Goal: Transaction & Acquisition: Purchase product/service

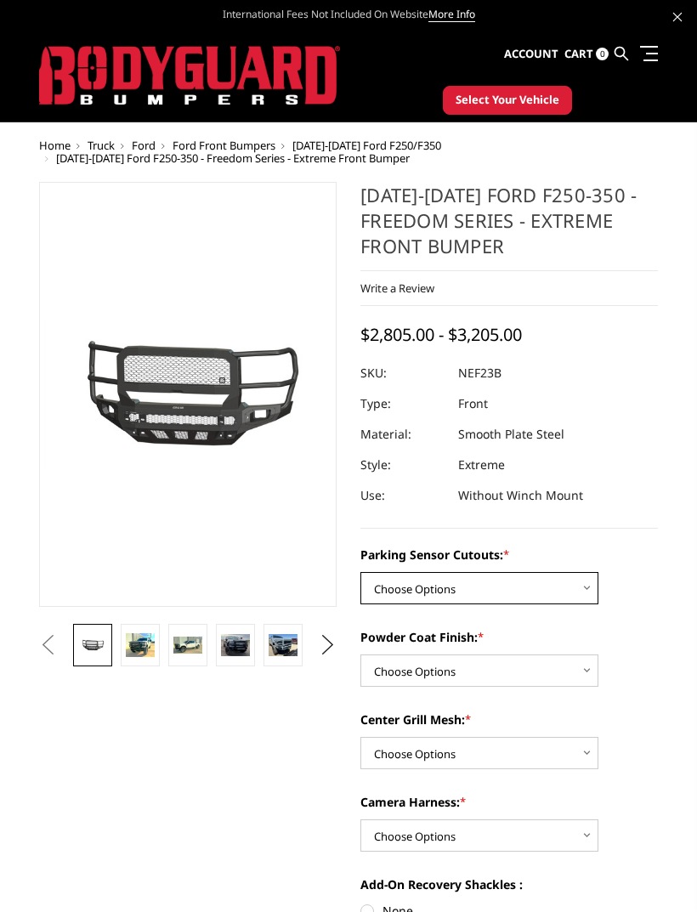
click at [566, 594] on select "Choose Options No - Without Parking Sensor Cutouts Yes - With Parking Sensor Cu…" at bounding box center [479, 588] width 238 height 32
select select "2583"
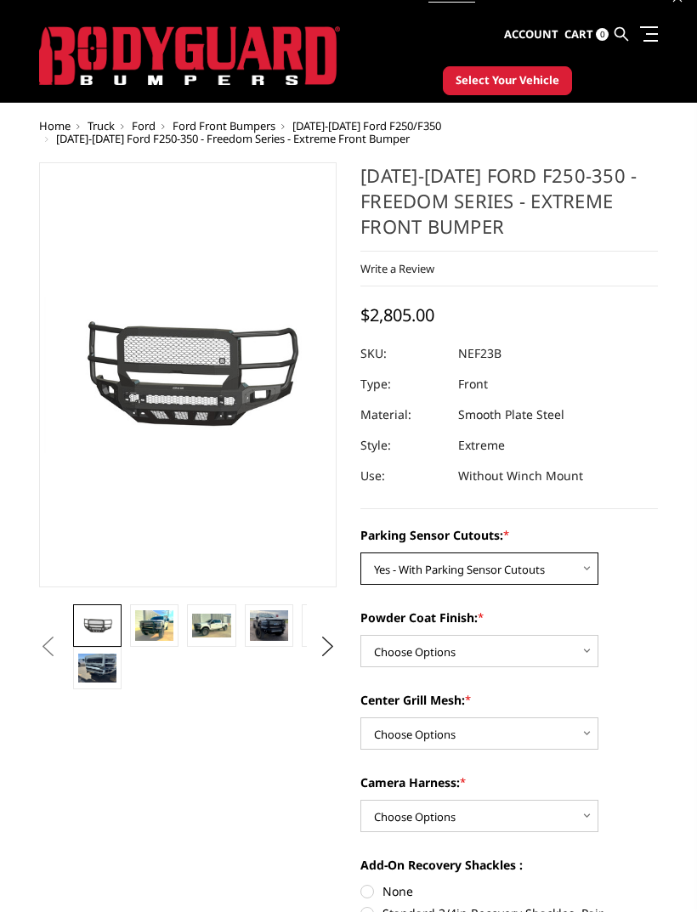
scroll to position [21, 0]
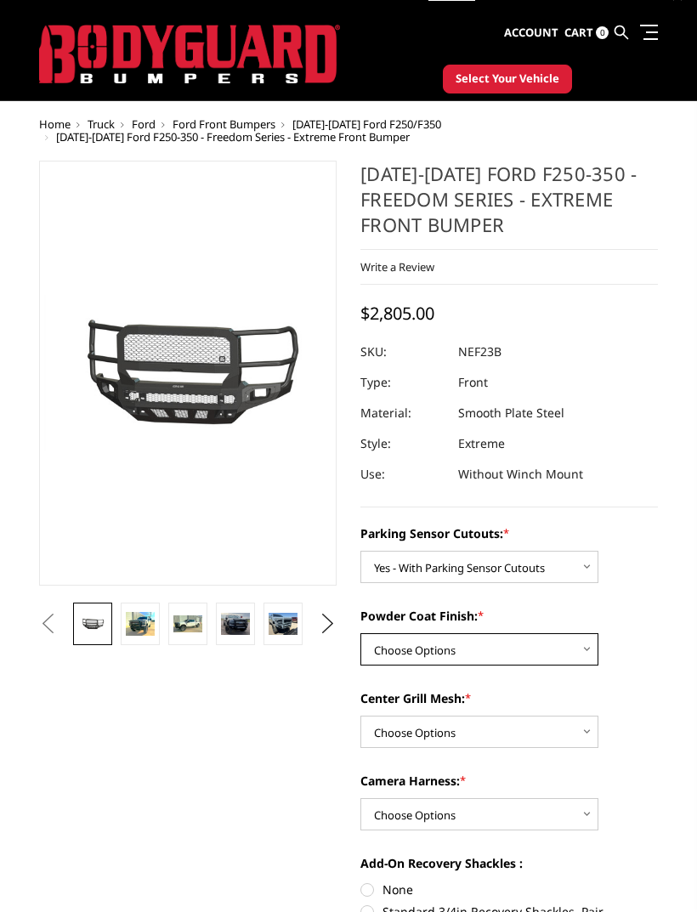
click at [559, 657] on select "Choose Options Bare Metal Textured Black Powder Coat" at bounding box center [479, 649] width 238 height 32
select select "2584"
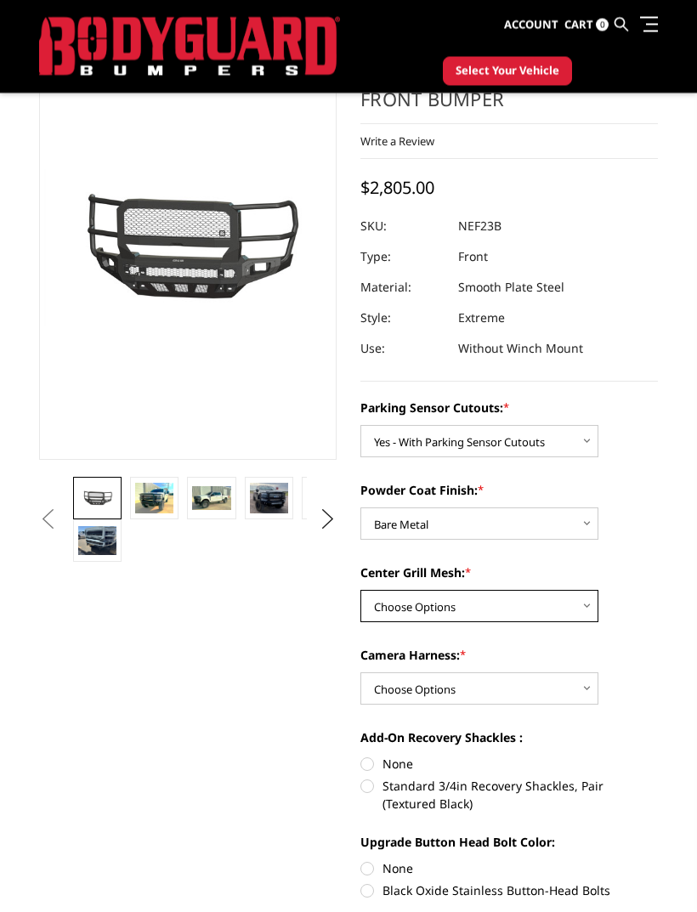
click at [542, 610] on select "Choose Options With Center Grill Mesh Without Center Grill Mesh" at bounding box center [479, 607] width 238 height 32
select select "2587"
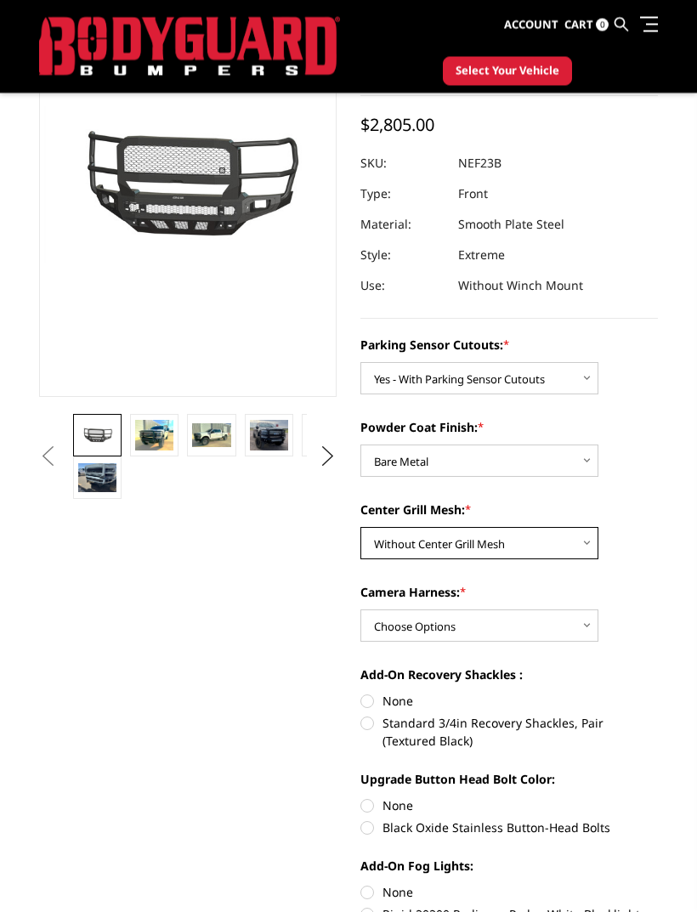
scroll to position [165, 0]
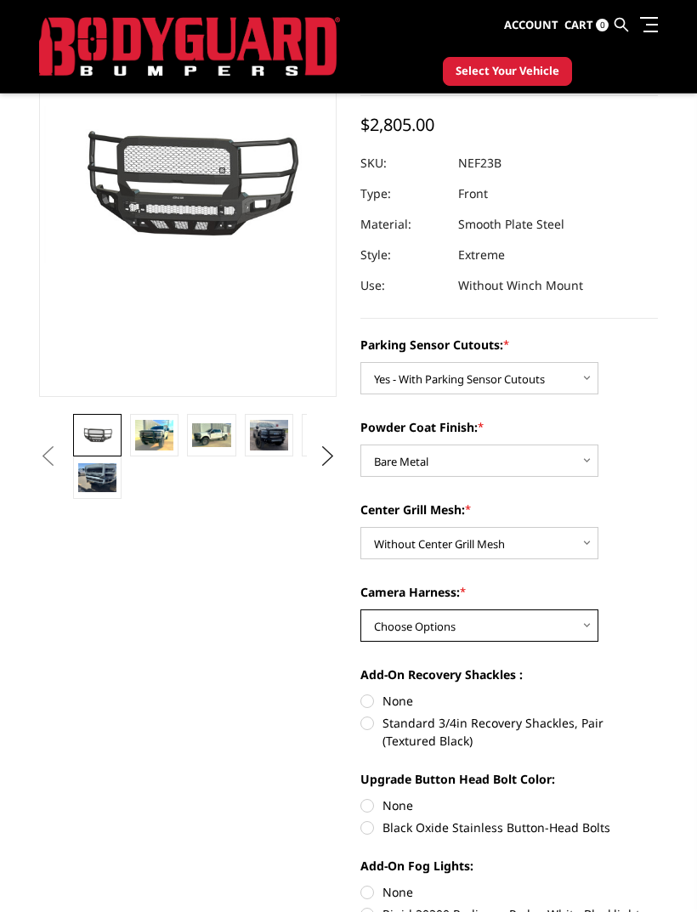
click at [567, 628] on select "Choose Options WITH Camera Harness WITHOUT Camera Harness" at bounding box center [479, 626] width 238 height 32
select select "2589"
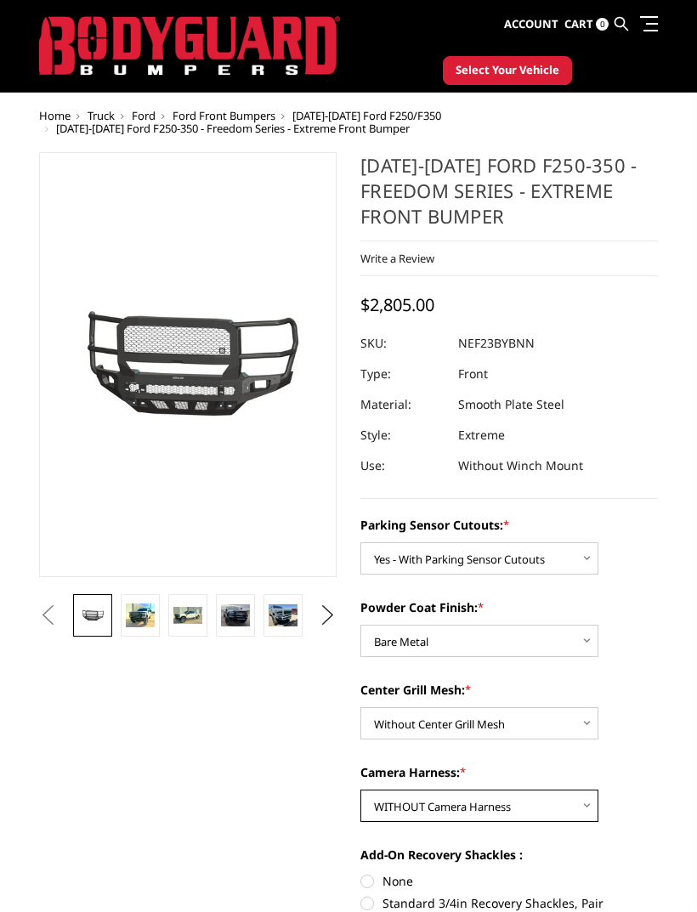
scroll to position [27, 0]
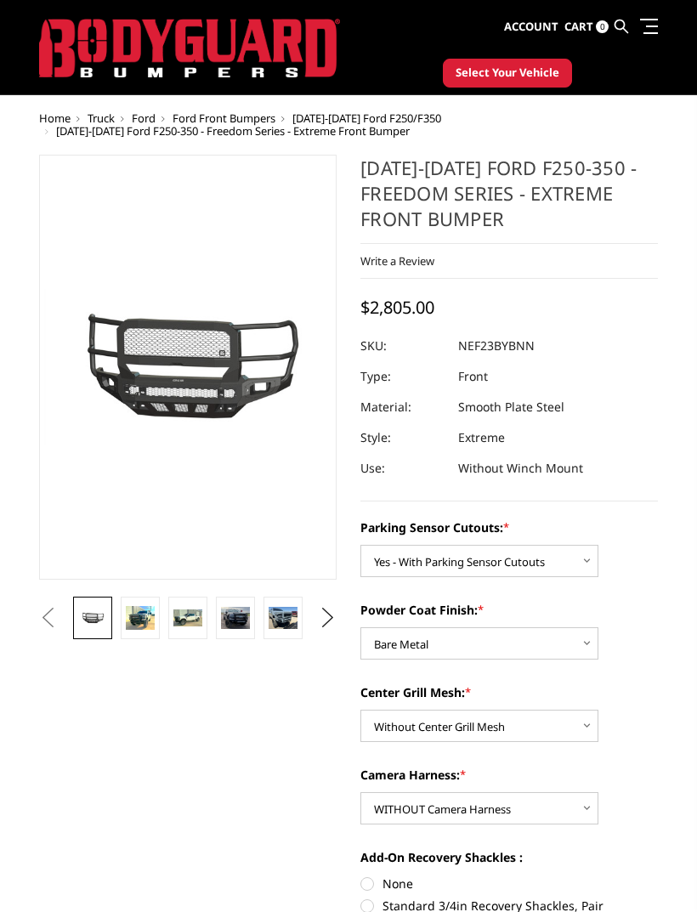
click at [319, 625] on button "Next" at bounding box center [328, 618] width 26 height 26
click at [60, 609] on button "Previous" at bounding box center [48, 618] width 26 height 26
click at [132, 630] on link at bounding box center [140, 618] width 39 height 43
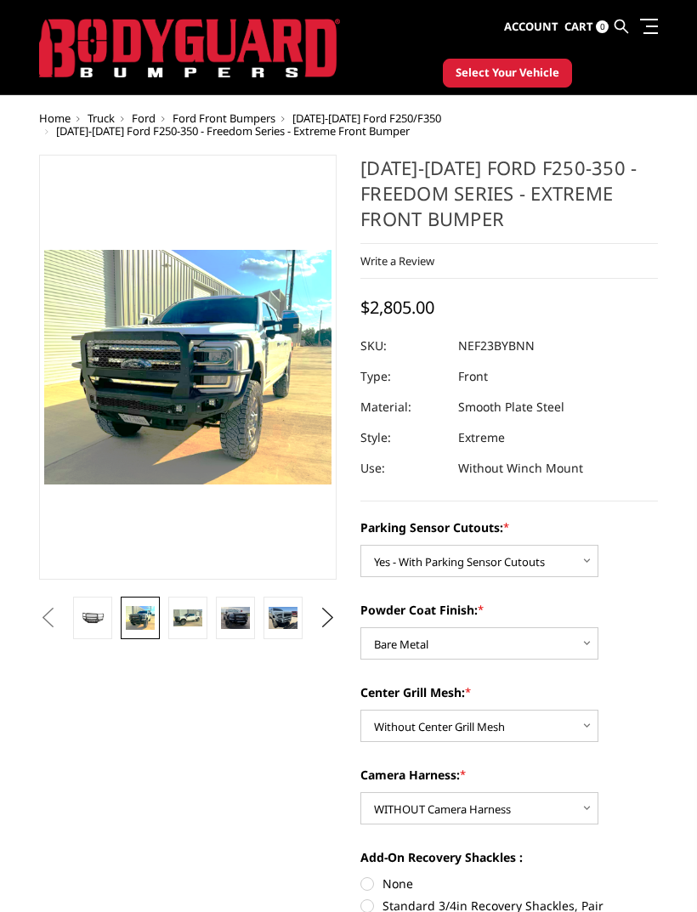
click at [183, 622] on img at bounding box center [187, 618] width 29 height 17
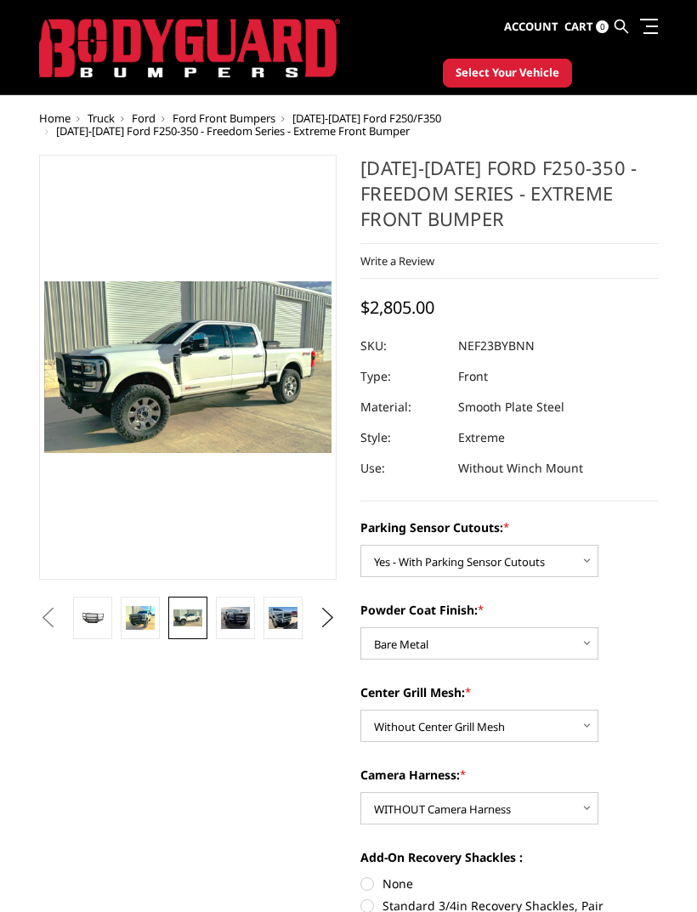
click at [237, 616] on img at bounding box center [235, 618] width 29 height 23
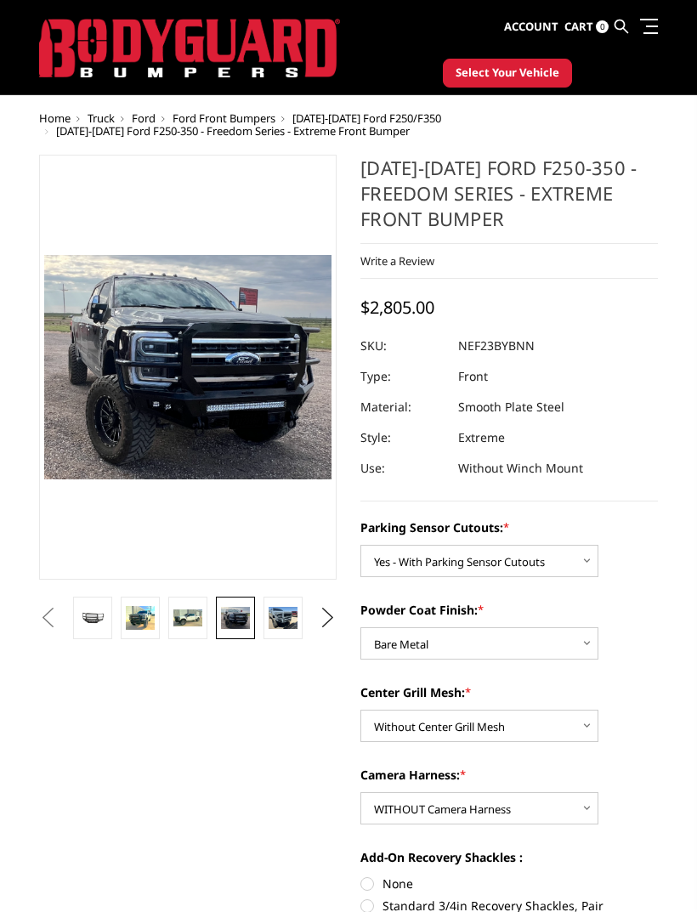
click at [296, 616] on img at bounding box center [283, 618] width 29 height 22
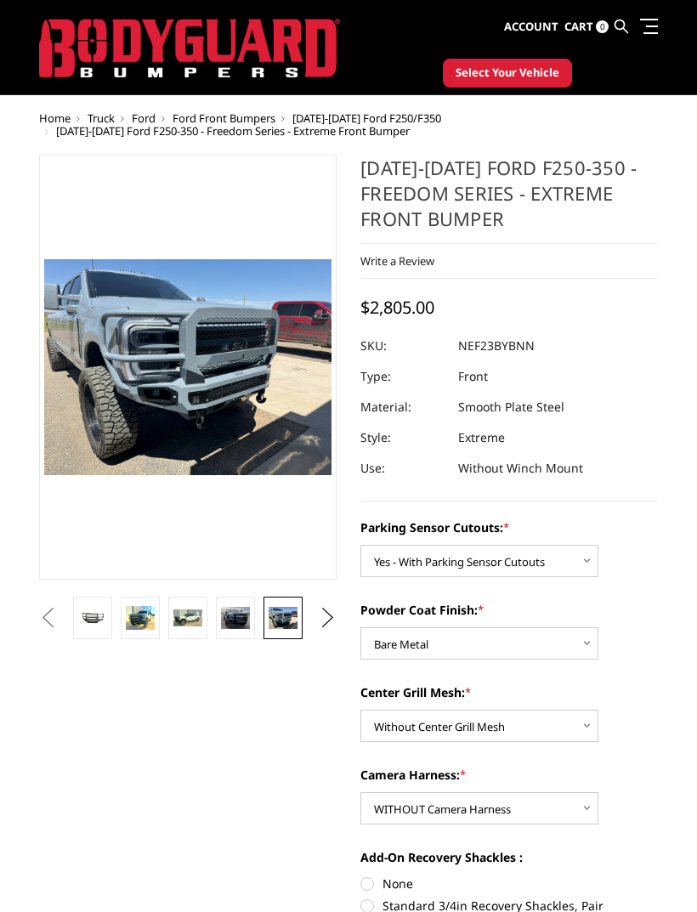
click at [336, 608] on button "Next" at bounding box center [328, 618] width 26 height 26
click at [271, 623] on img at bounding box center [283, 618] width 29 height 22
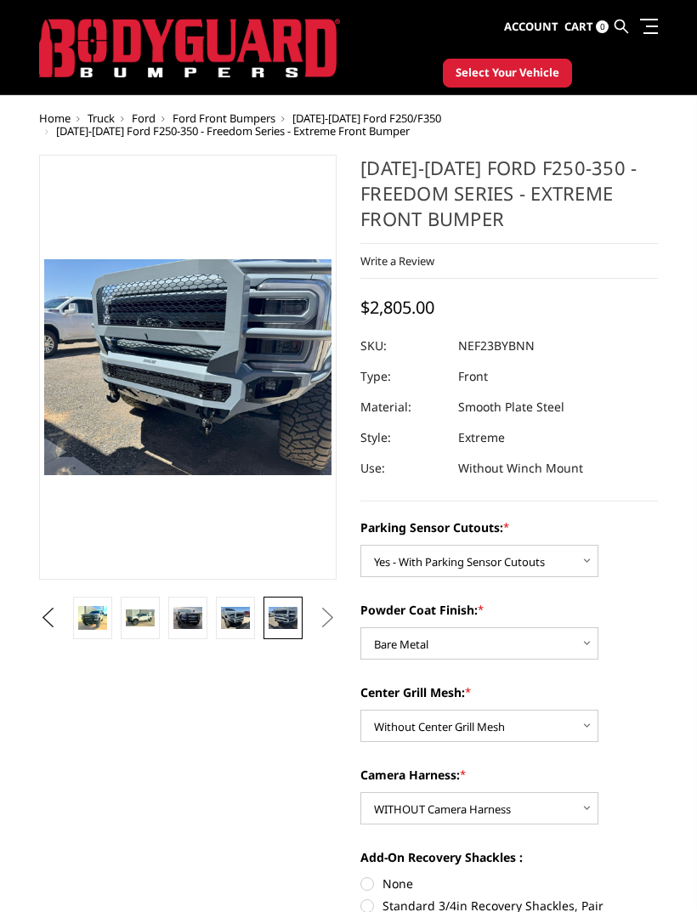
click at [325, 622] on button "Next" at bounding box center [328, 618] width 26 height 26
click at [330, 619] on button "Next" at bounding box center [328, 618] width 26 height 26
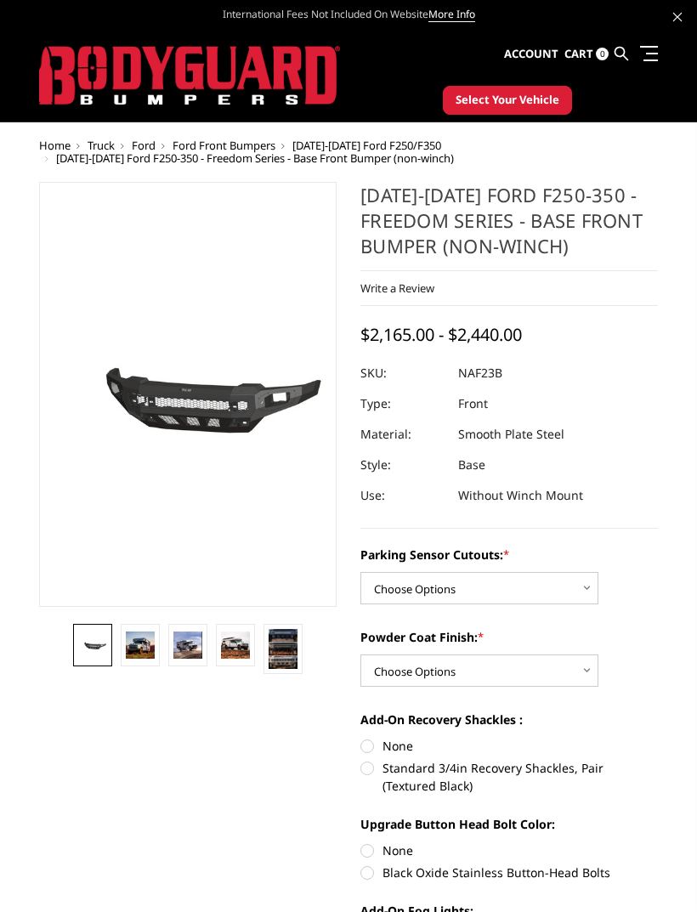
click at [184, 640] on img at bounding box center [187, 645] width 29 height 26
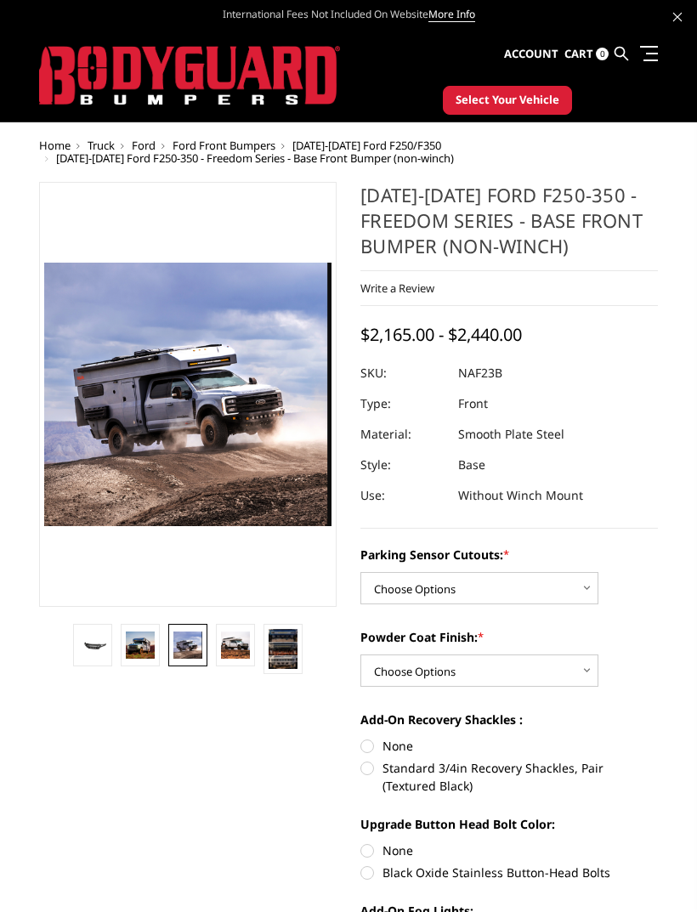
click at [146, 643] on img at bounding box center [140, 645] width 29 height 27
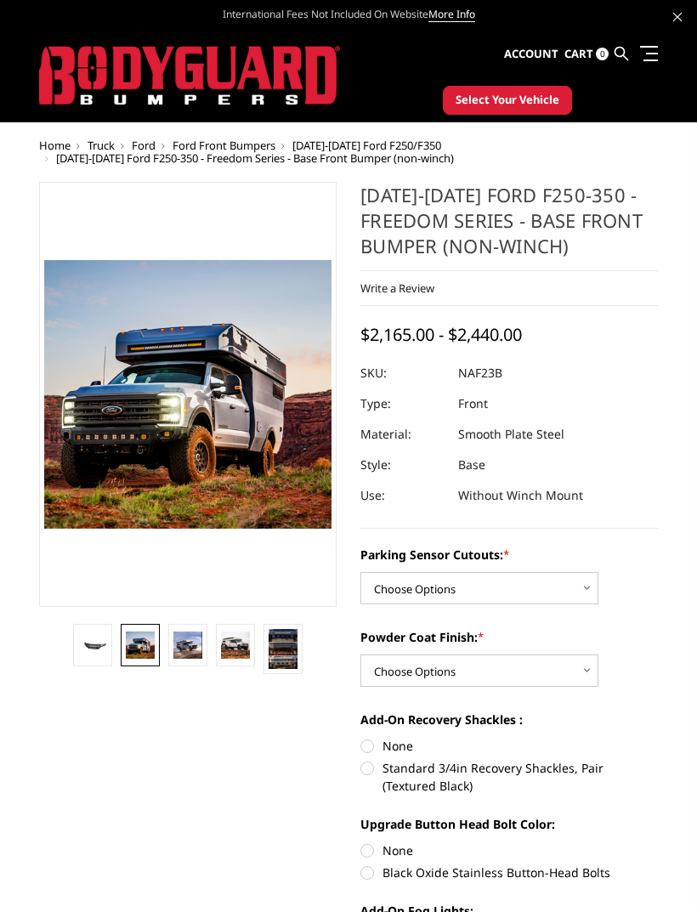
click at [202, 644] on img at bounding box center [187, 645] width 29 height 26
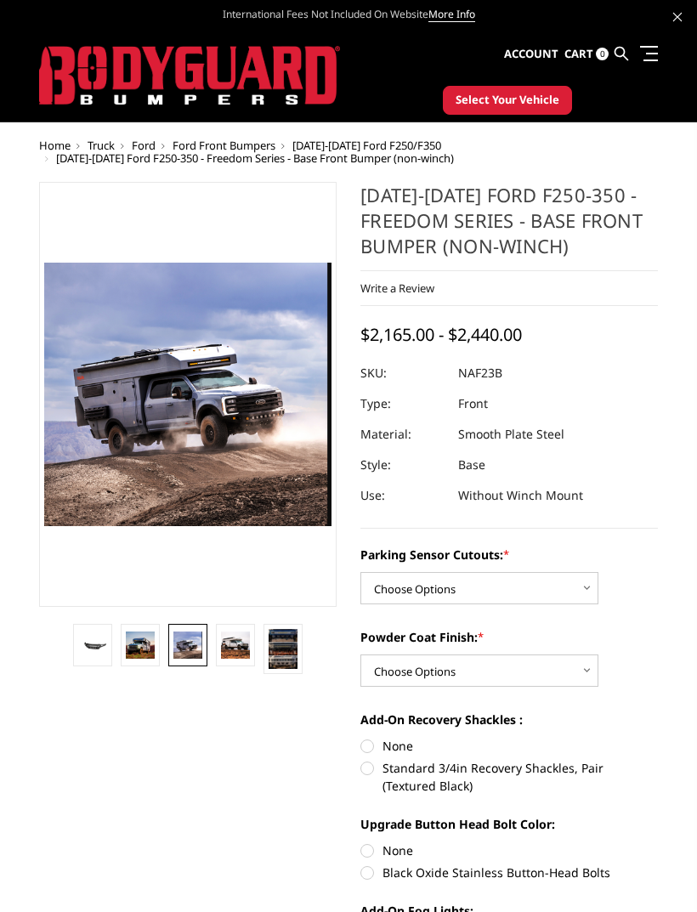
click at [240, 640] on img at bounding box center [235, 646] width 29 height 28
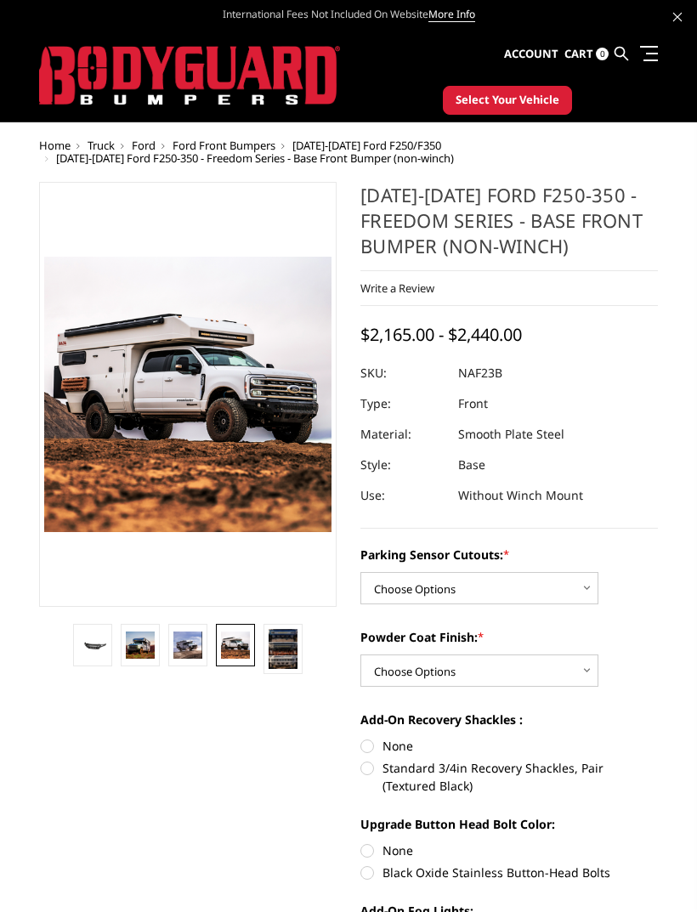
click at [287, 648] on img at bounding box center [283, 649] width 29 height 40
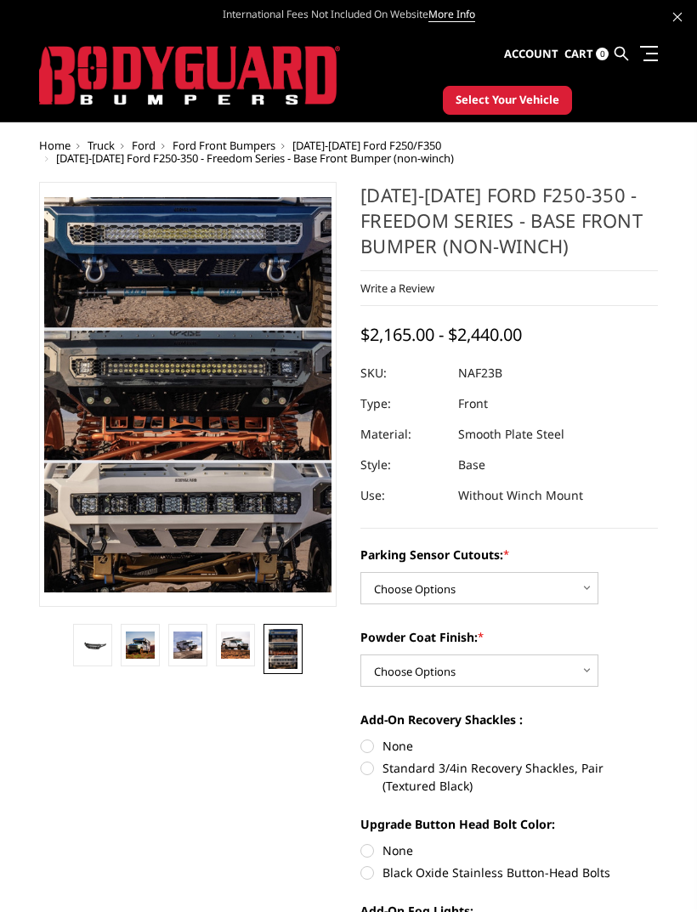
click at [232, 645] on img at bounding box center [235, 646] width 29 height 28
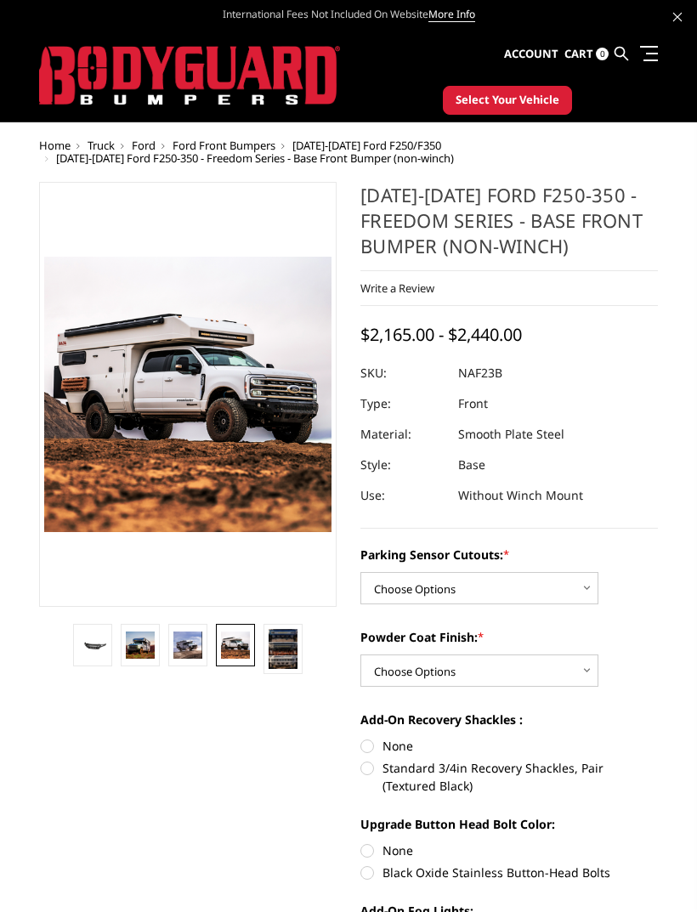
click at [289, 651] on img at bounding box center [283, 649] width 29 height 40
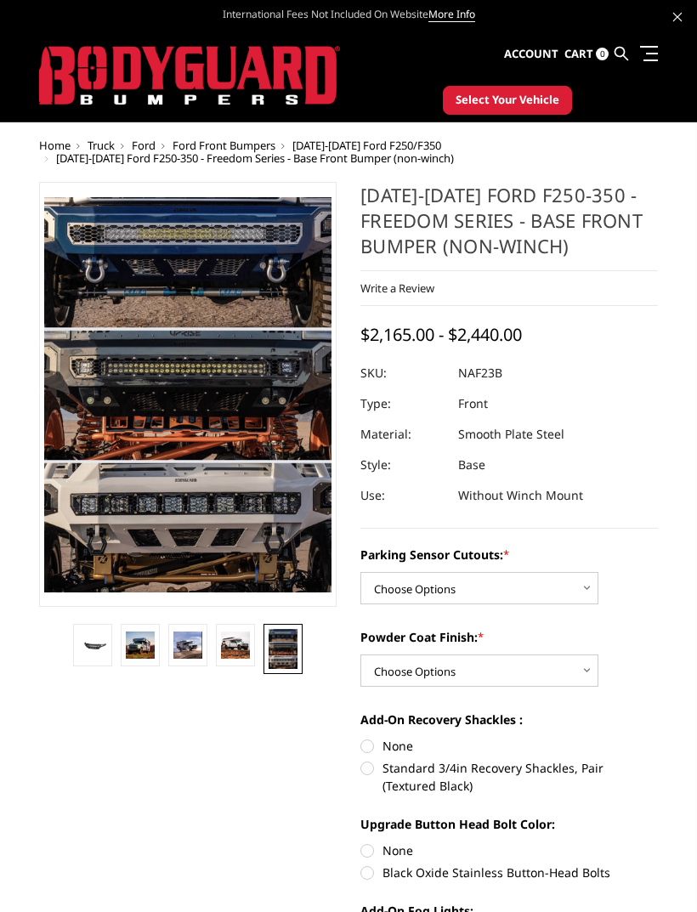
click at [289, 644] on img at bounding box center [283, 649] width 29 height 40
click at [567, 587] on select "Choose Options No - Without Parking Sensor Cutouts Yes - With Parking Sensor Cu…" at bounding box center [479, 588] width 238 height 32
select select "2563"
click at [571, 667] on select "Choose Options Bare Metal Textured Black Powder Coat" at bounding box center [479, 671] width 238 height 32
select select "2564"
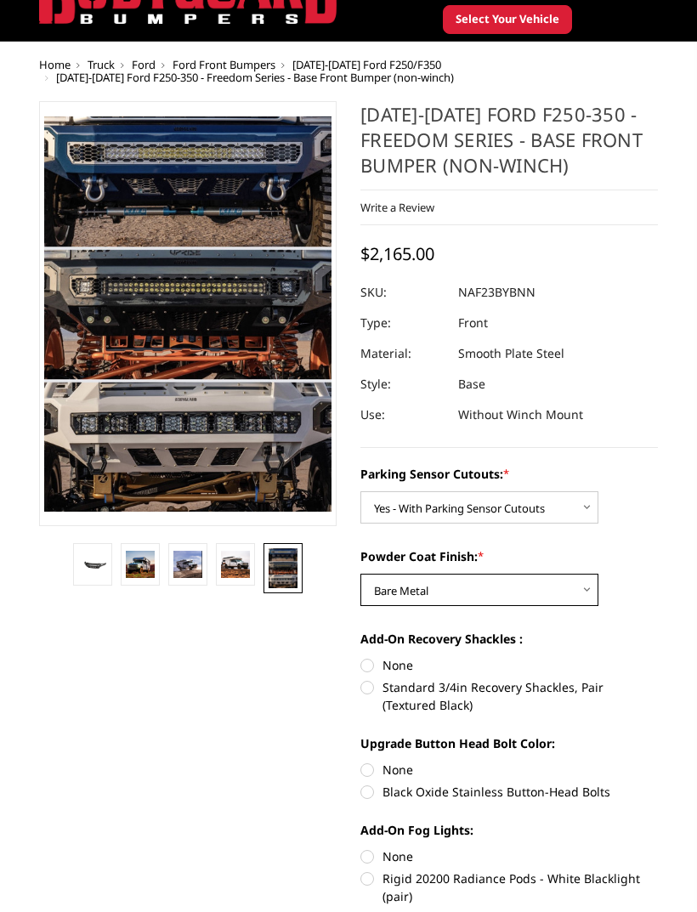
scroll to position [81, 0]
click at [383, 685] on label "Standard 3/4in Recovery Shackles, Pair (Textured Black)" at bounding box center [509, 696] width 298 height 36
click at [658, 657] on input "Standard 3/4in Recovery Shackles, Pair (Textured Black)" at bounding box center [658, 656] width 1 height 1
radio input "true"
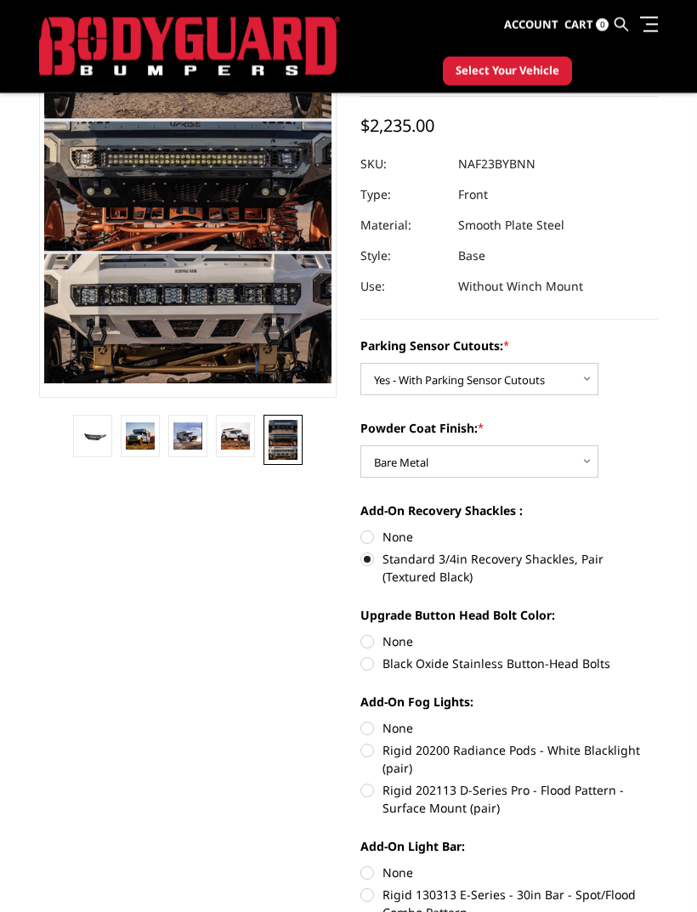
scroll to position [164, 0]
click at [372, 665] on label "Black Oxide Stainless Button-Head Bolts" at bounding box center [509, 664] width 298 height 18
click at [658, 633] on input "Black Oxide Stainless Button-Head Bolts" at bounding box center [658, 633] width 1 height 1
radio input "true"
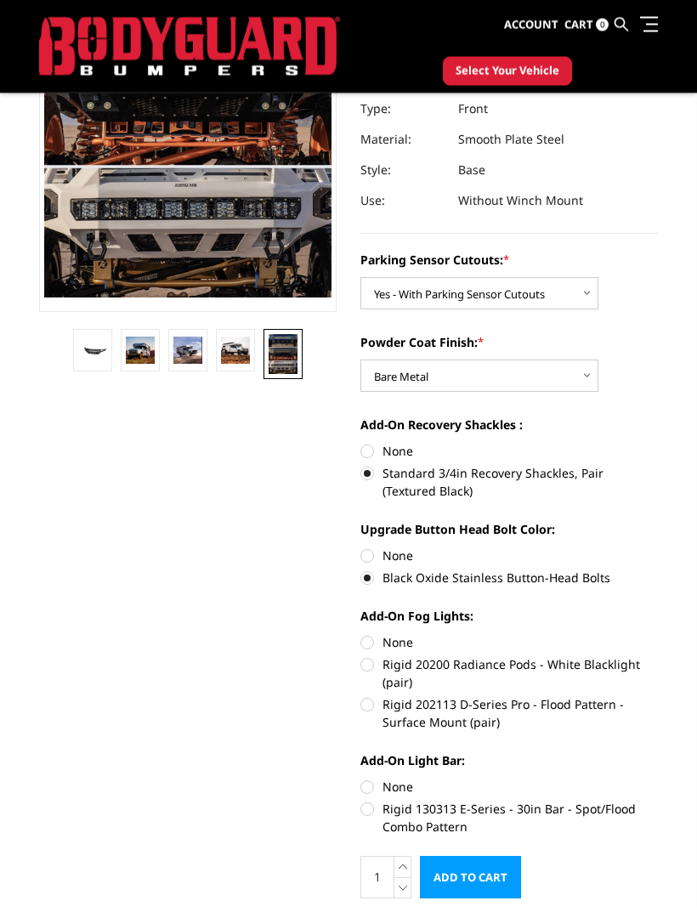
scroll to position [257, 0]
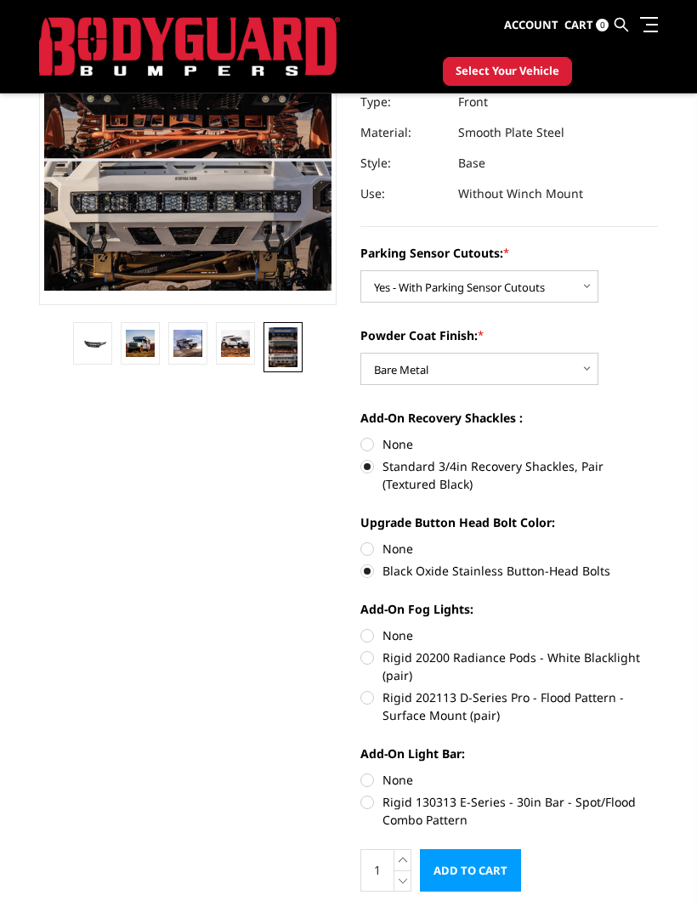
click at [371, 630] on label "None" at bounding box center [509, 636] width 298 height 18
click at [361, 627] on input "None" at bounding box center [360, 627] width 1 height 1
radio input "true"
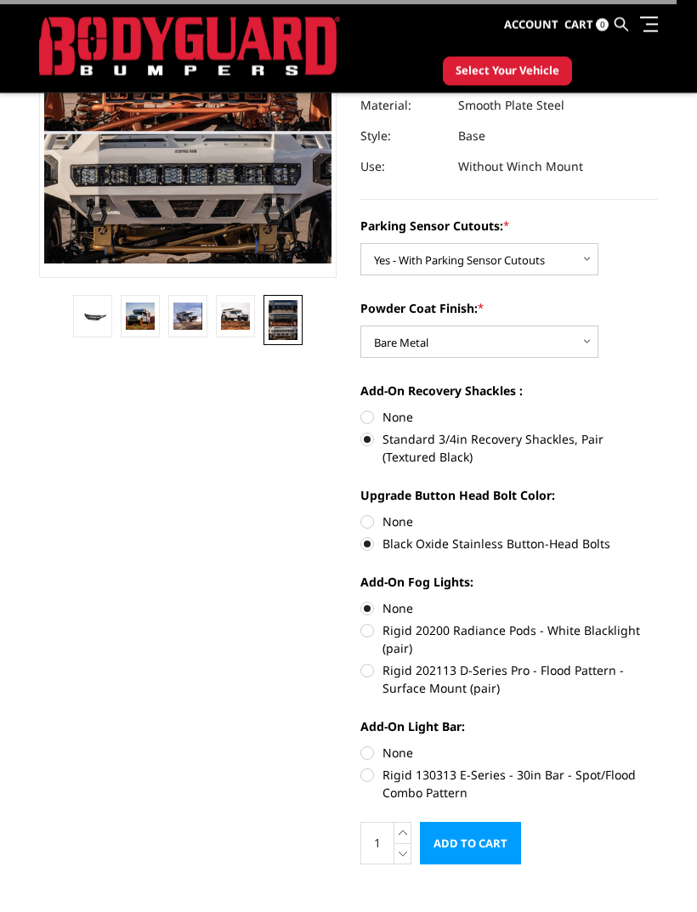
scroll to position [343, 0]
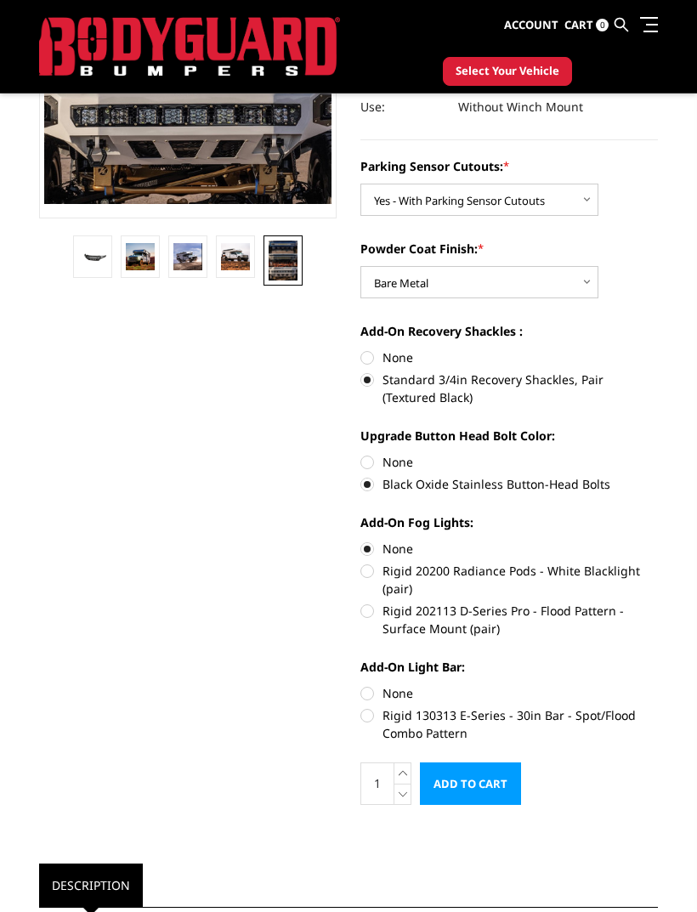
click at [373, 687] on label "None" at bounding box center [509, 693] width 298 height 18
click at [361, 685] on input "None" at bounding box center [360, 684] width 1 height 1
radio input "true"
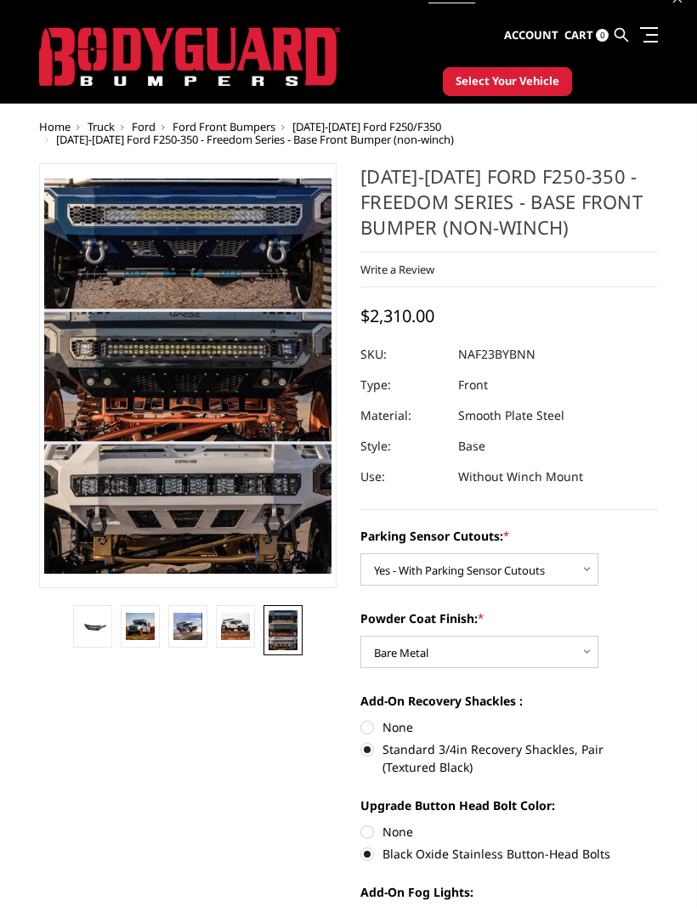
scroll to position [0, 0]
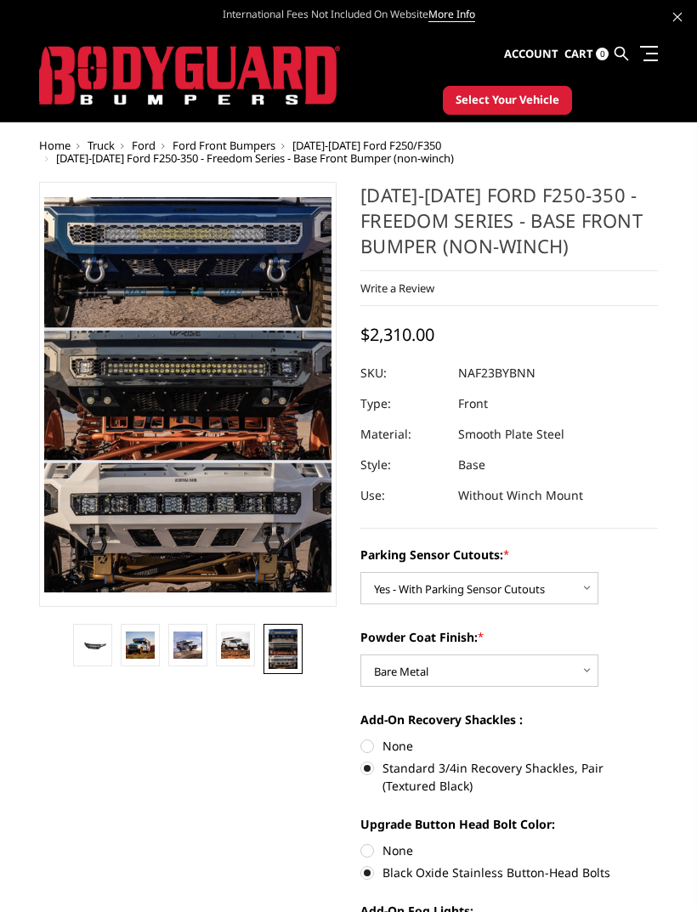
click at [253, 642] on link at bounding box center [235, 645] width 39 height 43
